Goal: Information Seeking & Learning: Stay updated

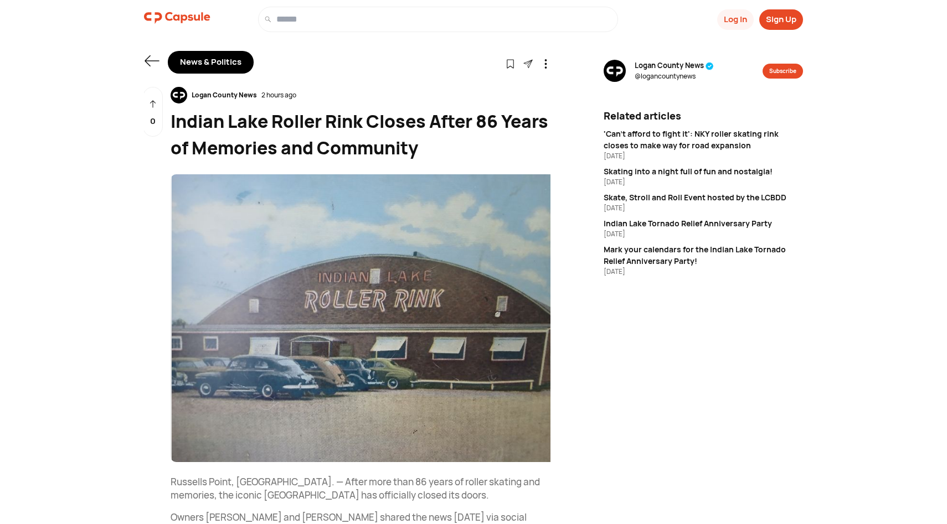
click at [153, 53] on icon at bounding box center [152, 61] width 16 height 16
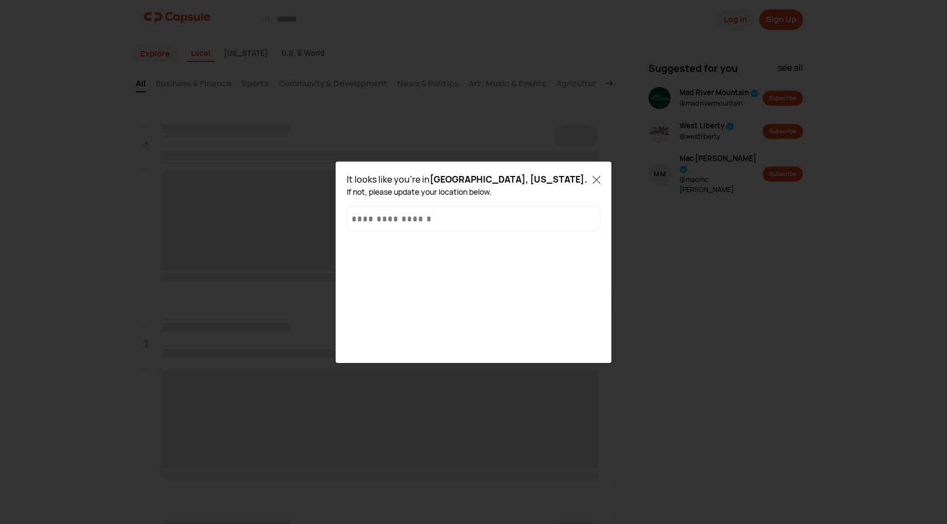
click at [600, 174] on div at bounding box center [596, 179] width 8 height 13
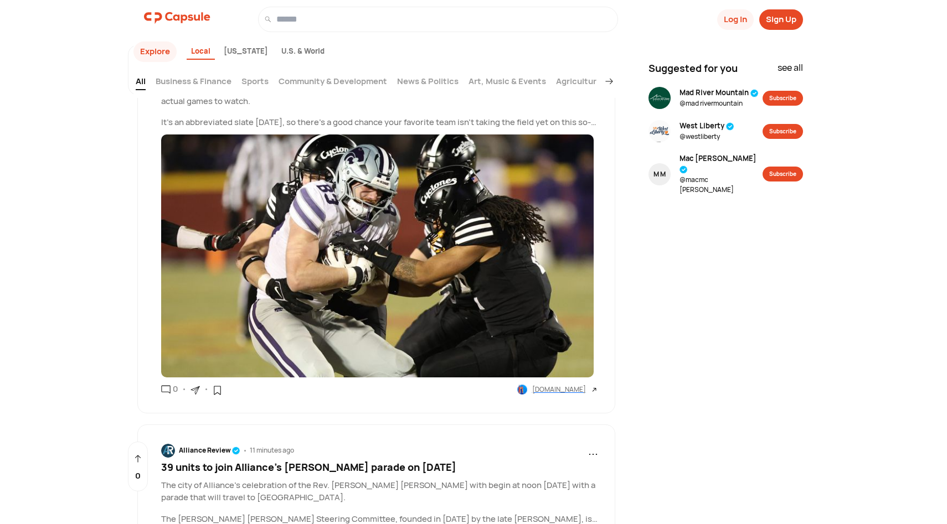
scroll to position [71, 0]
